Goal: Navigation & Orientation: Find specific page/section

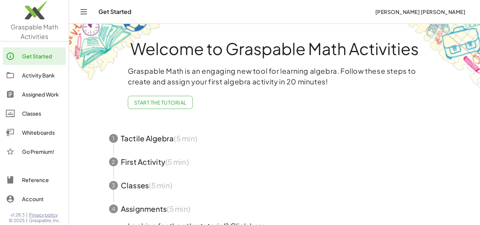
click at [54, 136] on div "Whiteboards" at bounding box center [42, 132] width 41 height 9
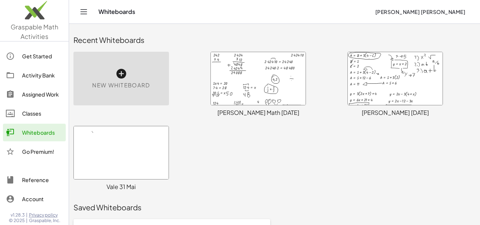
click at [250, 97] on div at bounding box center [258, 78] width 95 height 53
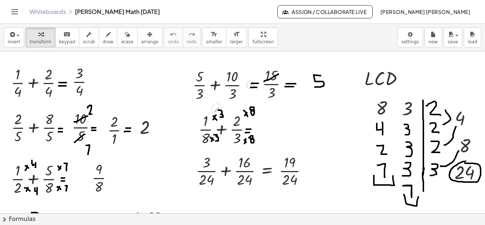
scroll to position [654, 0]
